Goal: Navigation & Orientation: Find specific page/section

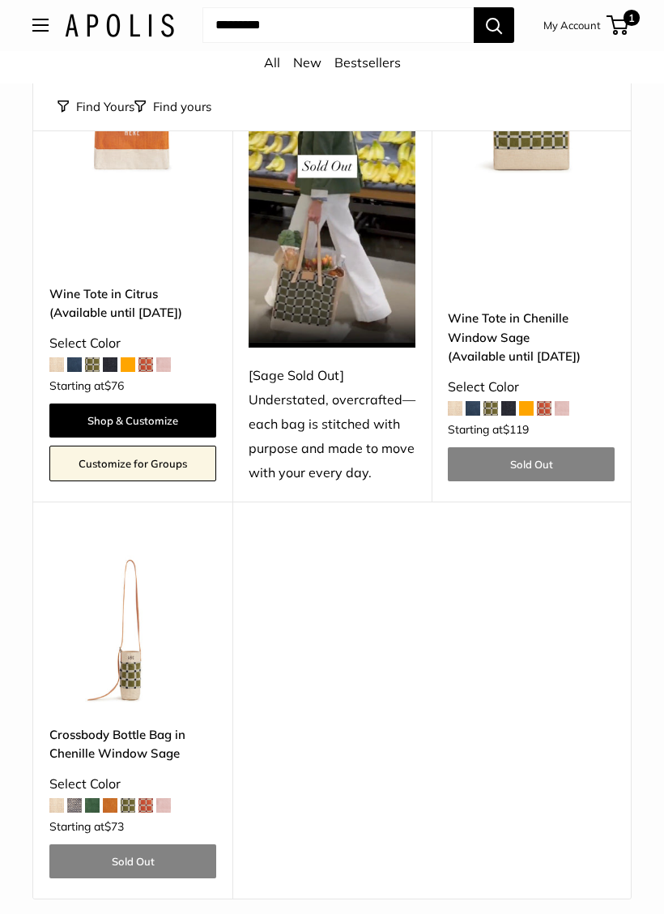
scroll to position [2519, 0]
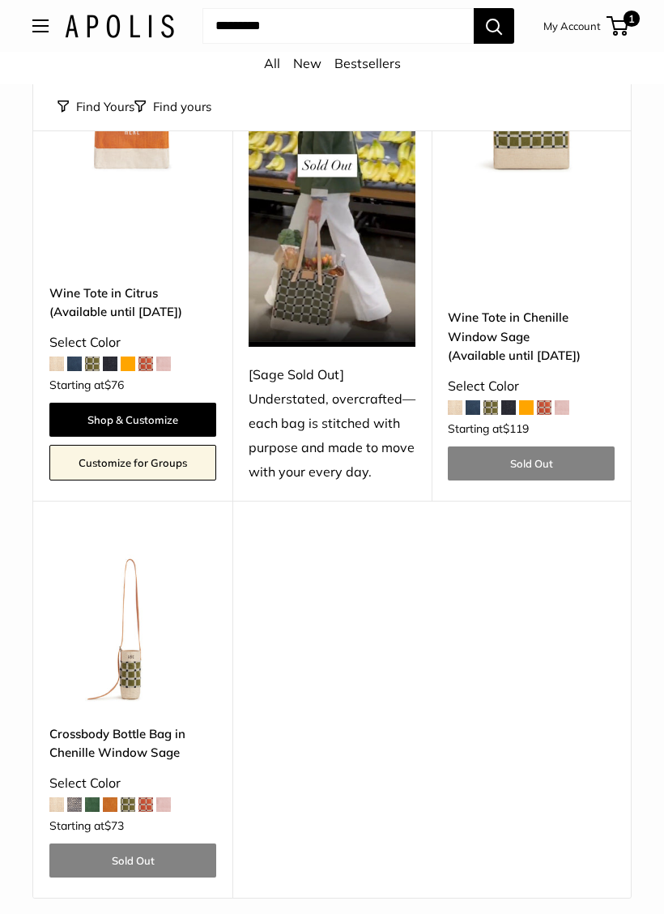
click at [270, 67] on link "All" at bounding box center [272, 63] width 16 height 16
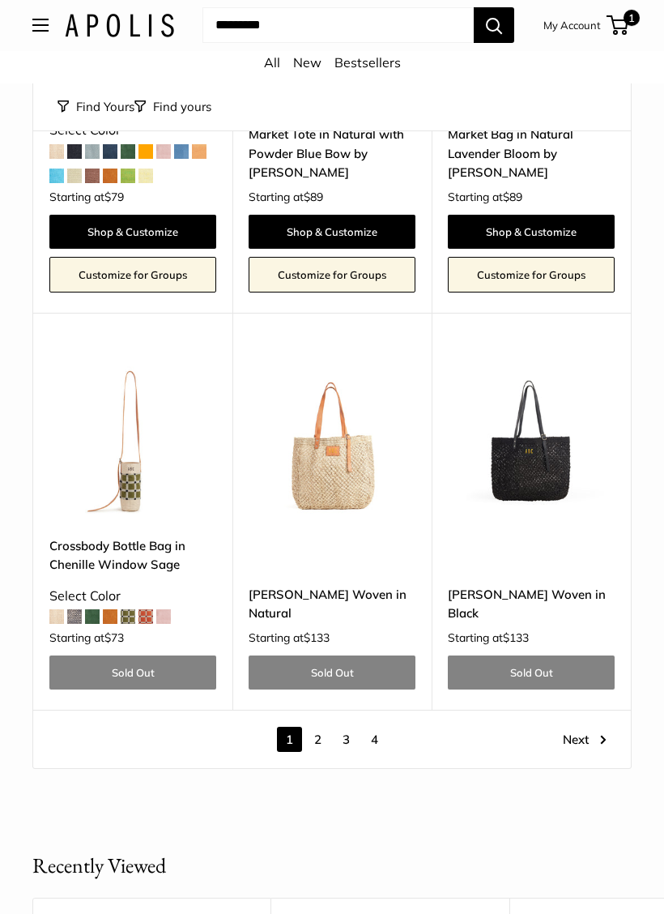
scroll to position [6790, 0]
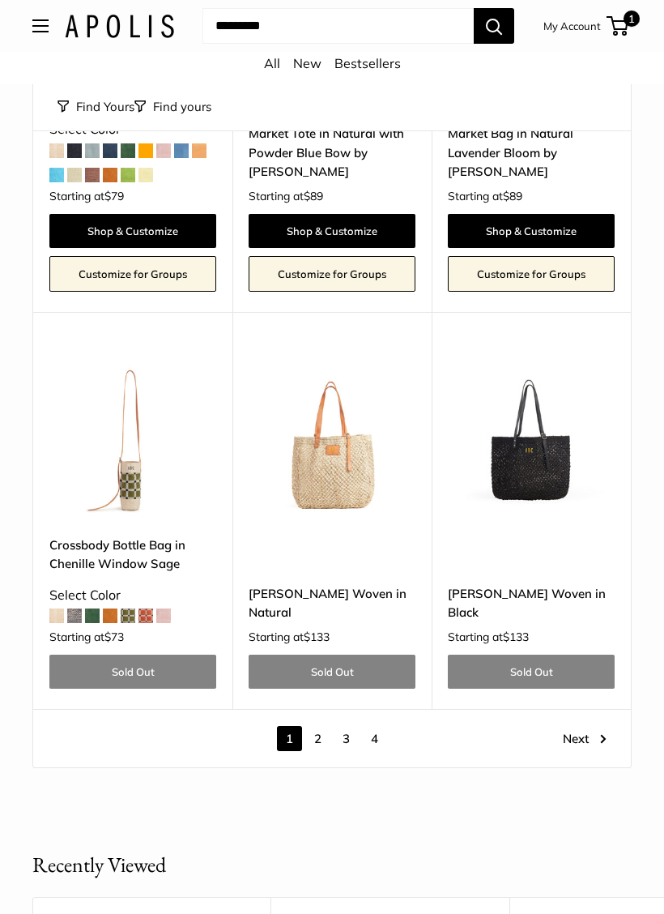
click at [583, 726] on link "Next" at bounding box center [585, 738] width 44 height 25
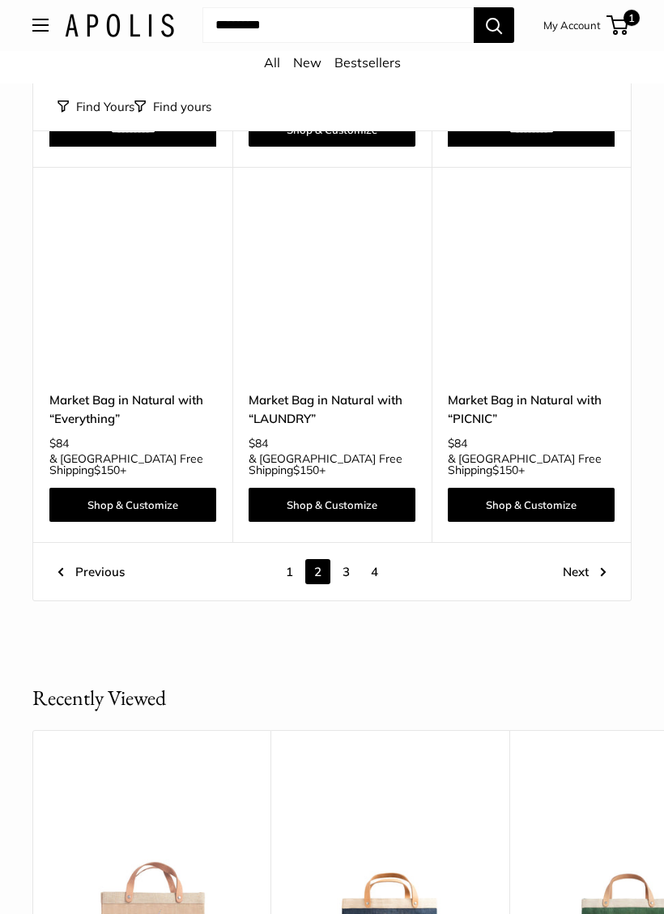
scroll to position [6614, 0]
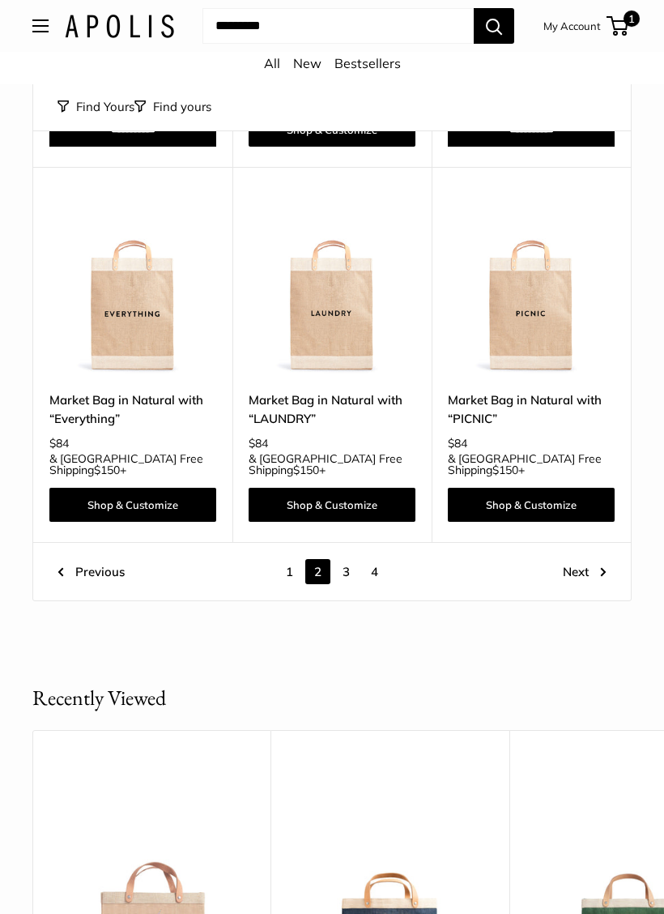
click at [588, 559] on link "Next" at bounding box center [585, 571] width 44 height 25
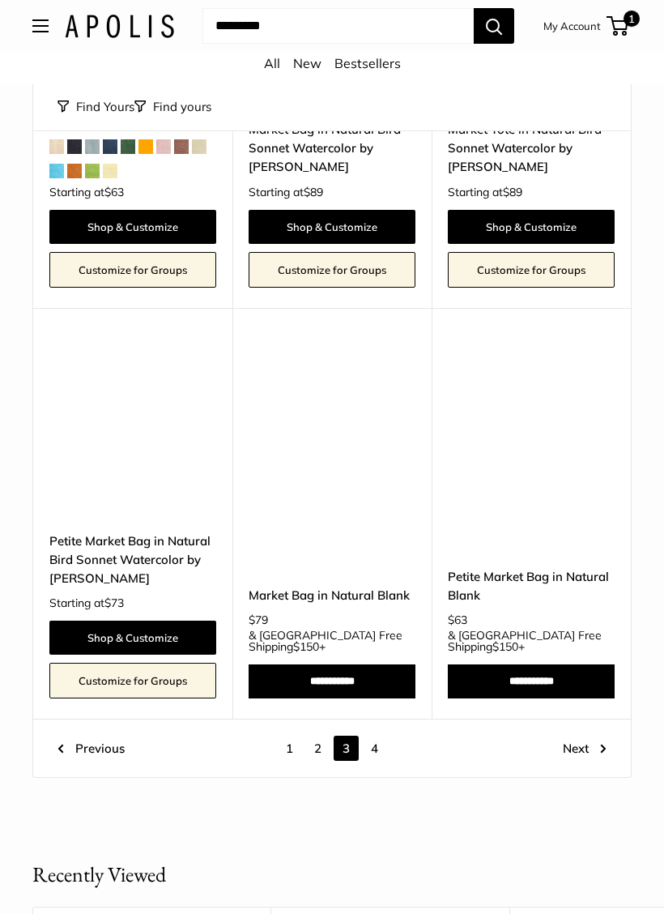
scroll to position [6346, 0]
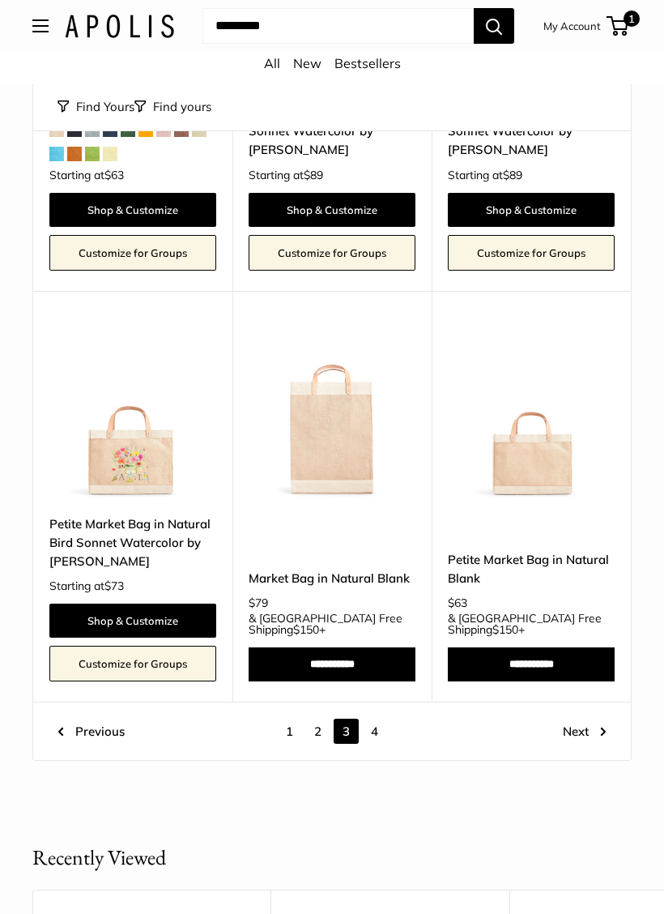
click at [586, 718] on link "Next" at bounding box center [585, 730] width 44 height 25
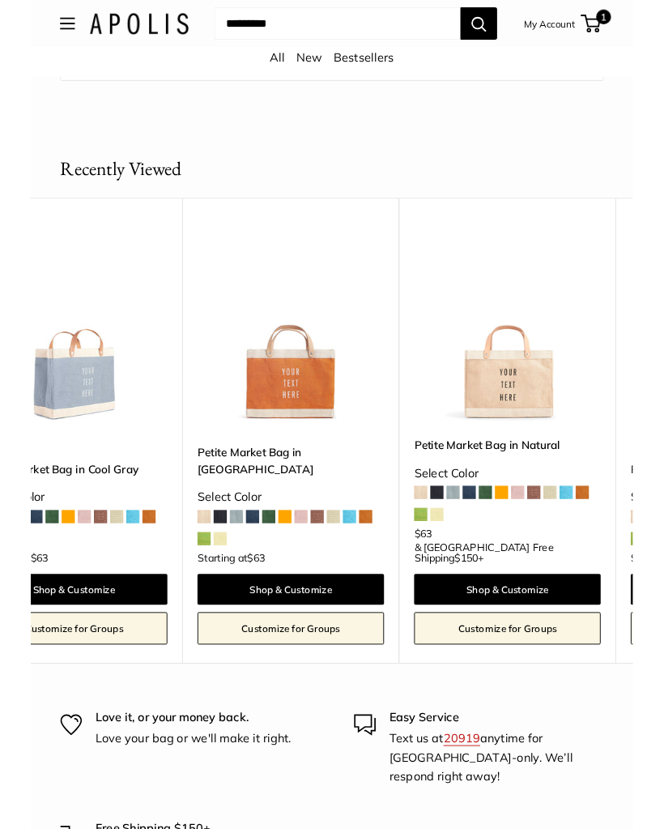
scroll to position [0, 1061]
